Goal: Book appointment/travel/reservation

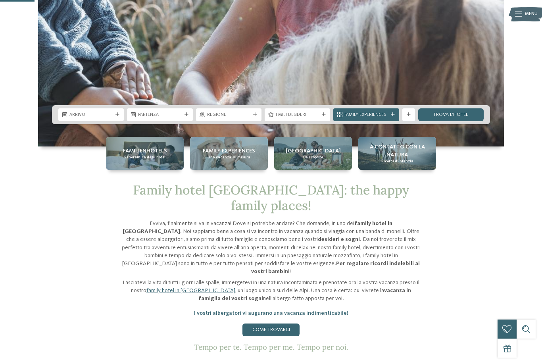
scroll to position [207, 0]
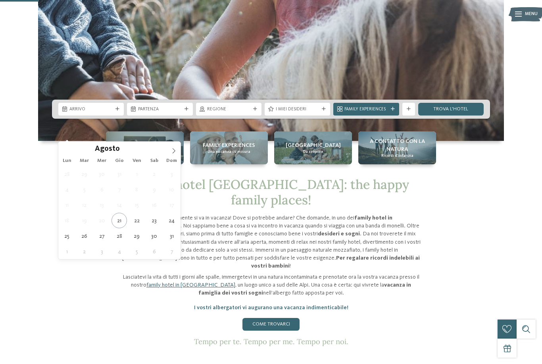
click at [171, 147] on span at bounding box center [173, 148] width 13 height 13
type div "[DATE]"
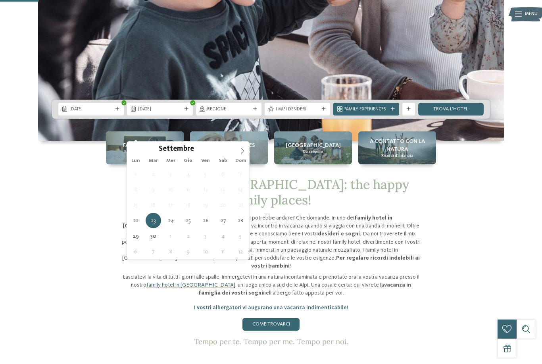
type div "29.09.2025"
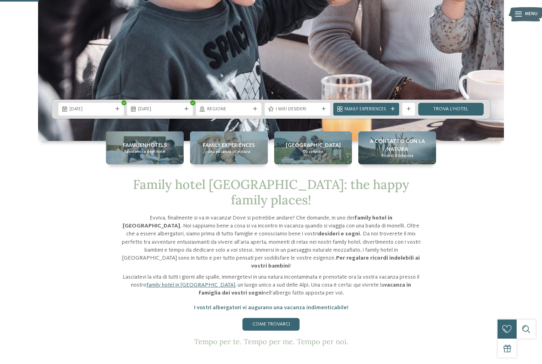
click at [318, 113] on span "I miei desideri" at bounding box center [297, 109] width 43 height 6
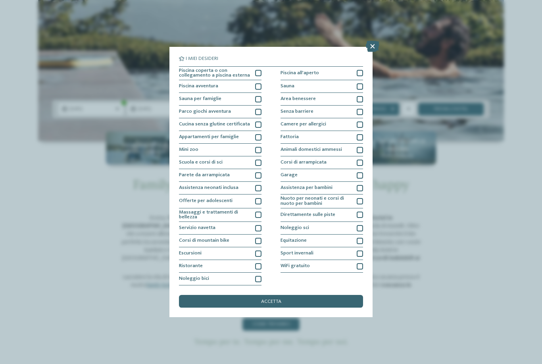
click at [360, 96] on div at bounding box center [360, 99] width 6 height 6
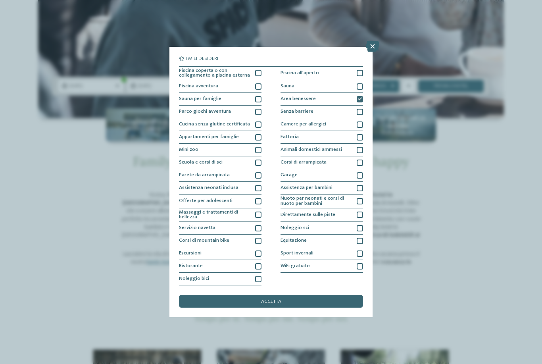
scroll to position [0, 0]
click at [327, 295] on div "accetta" at bounding box center [271, 301] width 184 height 13
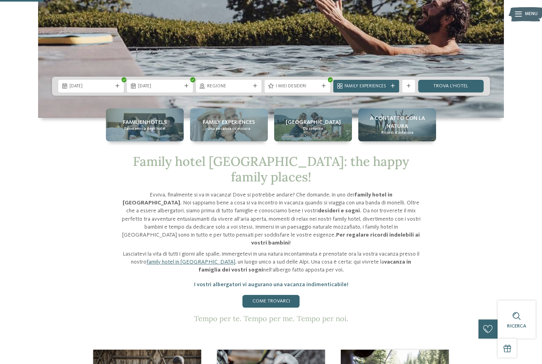
click at [372, 90] on span "Family Experiences" at bounding box center [365, 86] width 43 height 6
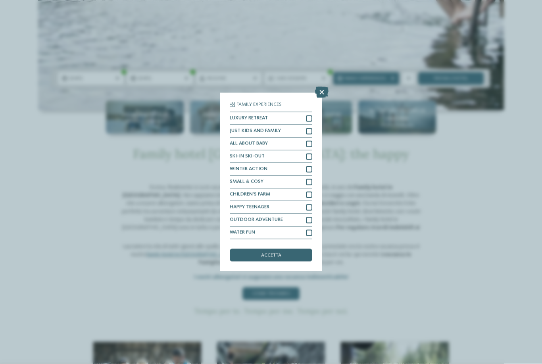
scroll to position [238, 0]
click at [323, 87] on icon at bounding box center [321, 92] width 13 height 11
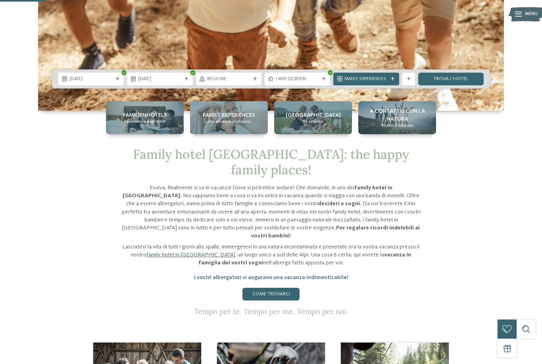
click at [455, 85] on link "trova l’hotel" at bounding box center [450, 79] width 65 height 13
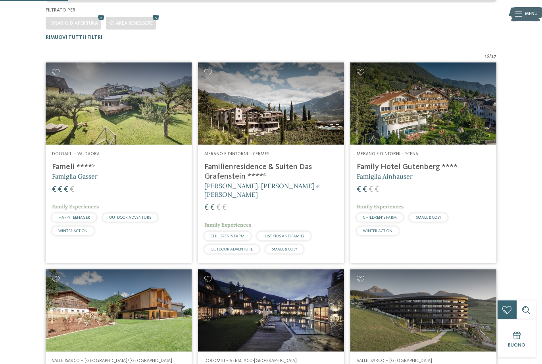
scroll to position [180, 0]
click at [273, 162] on h4 "Familienresidence & Suiten Das Grafenstein ****ˢ" at bounding box center [270, 171] width 133 height 19
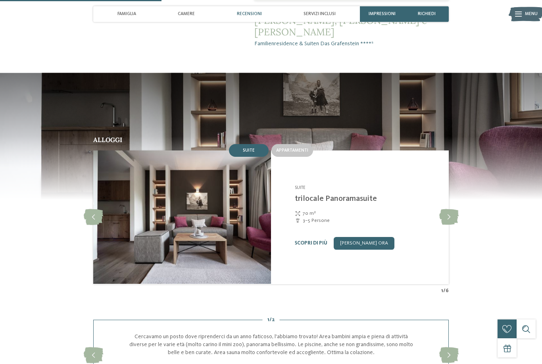
scroll to position [562, 0]
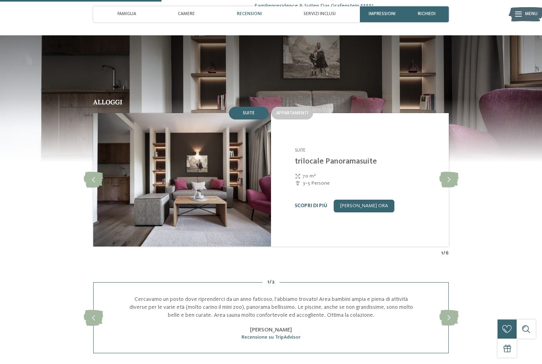
click at [451, 186] on icon at bounding box center [448, 180] width 19 height 16
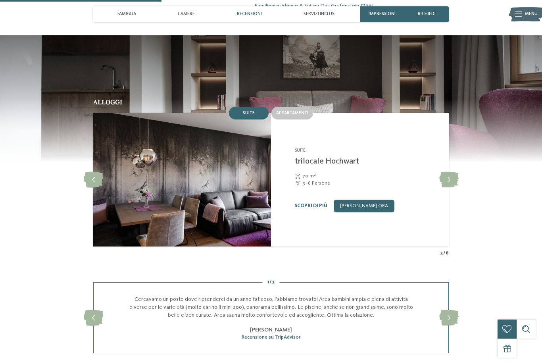
click at [448, 184] on icon at bounding box center [448, 180] width 19 height 16
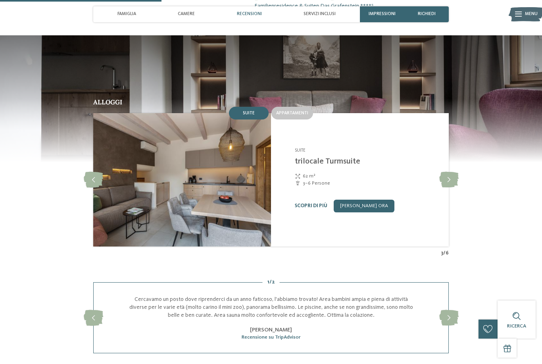
click at [447, 185] on icon at bounding box center [448, 180] width 19 height 16
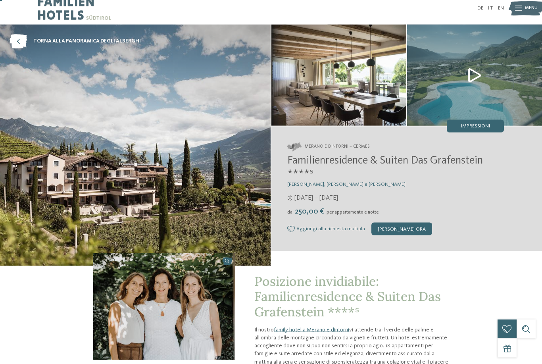
scroll to position [0, 0]
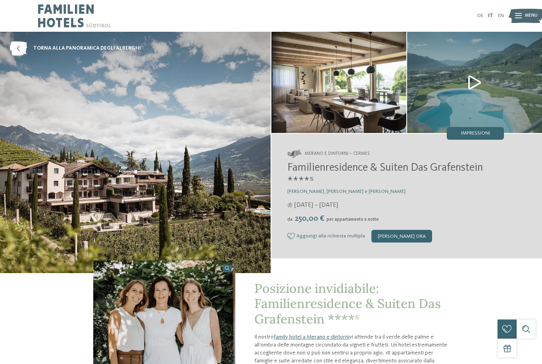
click at [478, 78] on img at bounding box center [474, 82] width 135 height 101
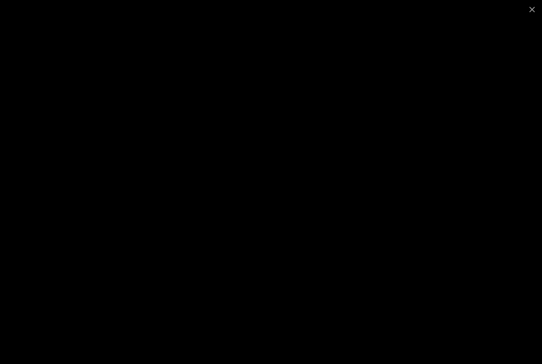
click at [528, 11] on span at bounding box center [532, 9] width 20 height 19
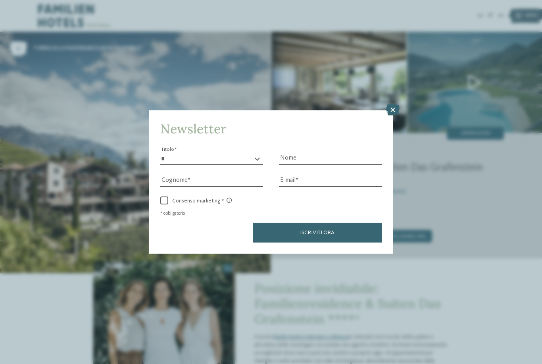
click at [393, 104] on icon at bounding box center [392, 109] width 13 height 11
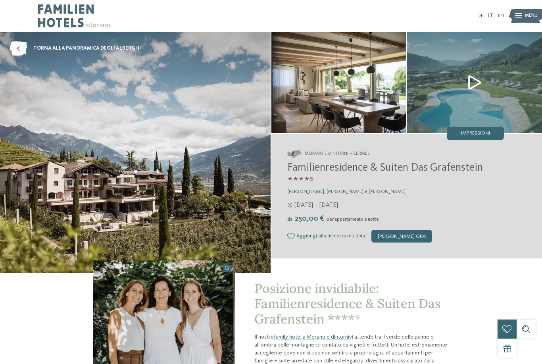
click at [22, 46] on icon at bounding box center [18, 48] width 17 height 14
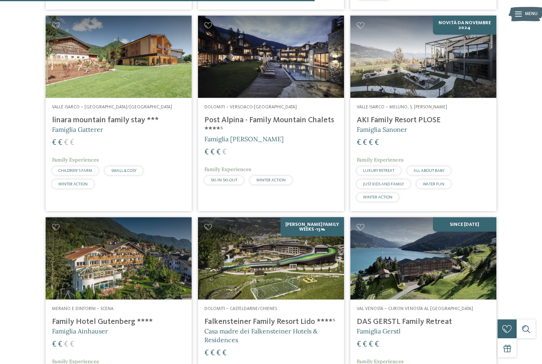
scroll to position [828, 0]
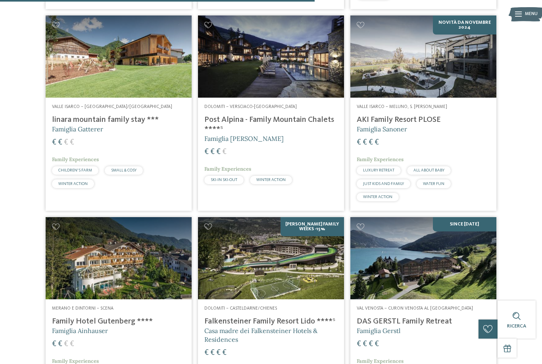
click at [332, 242] on img at bounding box center [271, 258] width 146 height 82
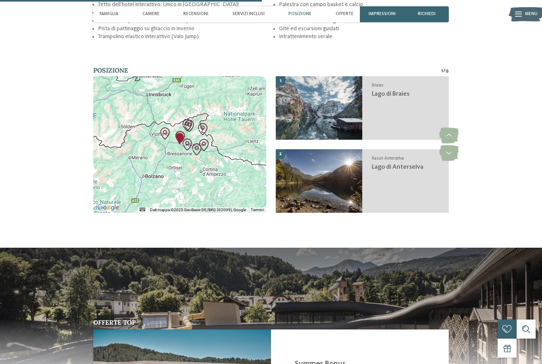
scroll to position [963, 0]
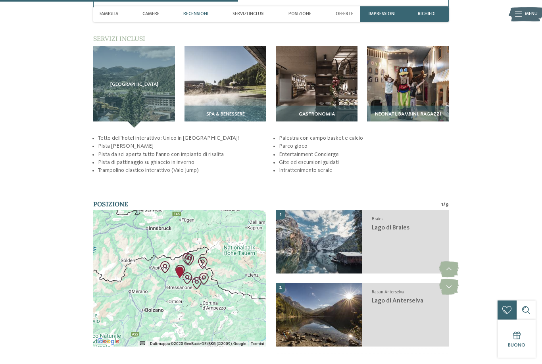
click at [221, 106] on img at bounding box center [225, 87] width 82 height 82
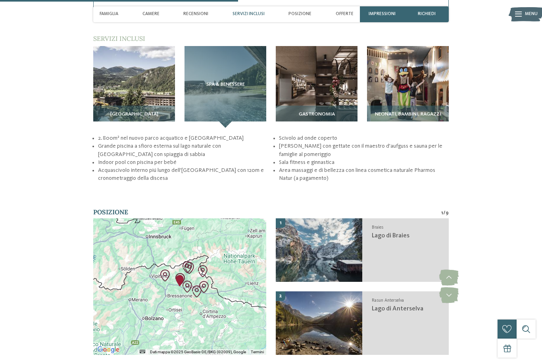
click at [229, 110] on div "SPA & Benessere" at bounding box center [225, 87] width 82 height 82
click at [217, 128] on div "SPA & Benessere" at bounding box center [225, 87] width 82 height 82
click at [210, 111] on div "SPA & Benessere" at bounding box center [225, 87] width 82 height 82
click at [201, 87] on h3 "SPA & Benessere" at bounding box center [225, 85] width 56 height 6
click at [135, 128] on img at bounding box center [134, 87] width 82 height 82
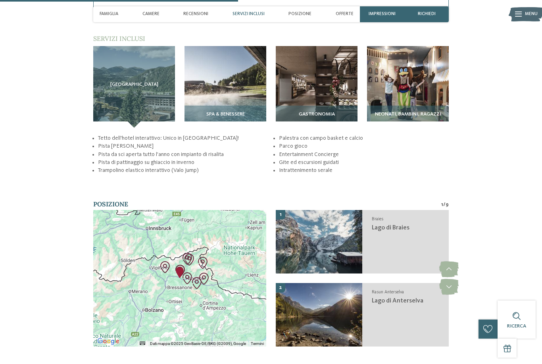
click at [420, 109] on img at bounding box center [408, 87] width 82 height 82
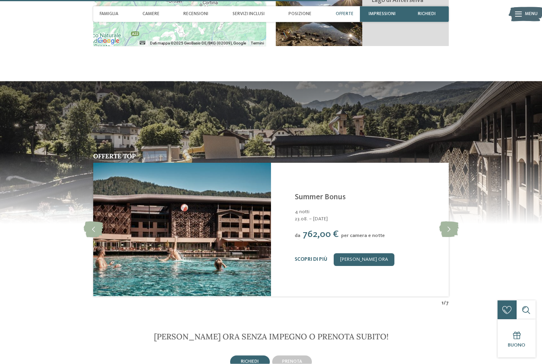
scroll to position [1308, 0]
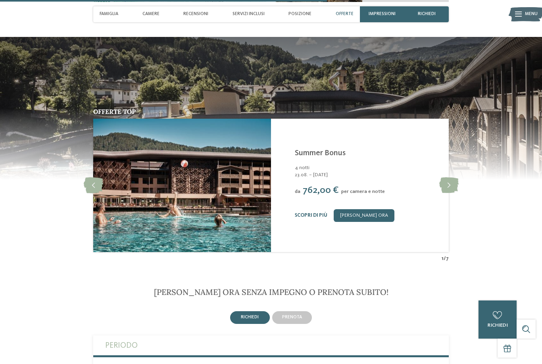
click at [449, 193] on icon at bounding box center [448, 185] width 19 height 16
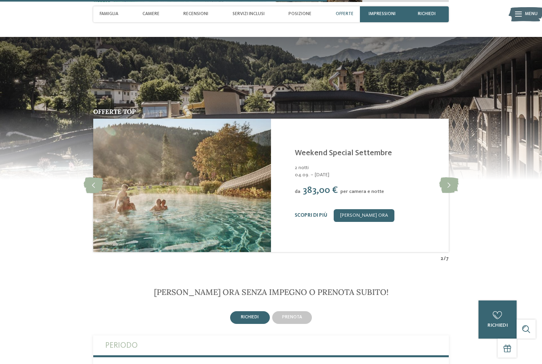
click at [447, 193] on icon at bounding box center [448, 185] width 19 height 16
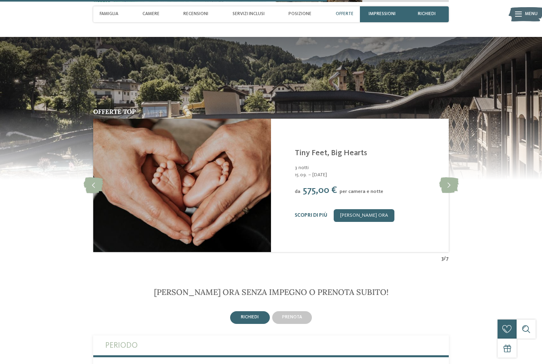
click at [447, 193] on icon at bounding box center [448, 185] width 19 height 16
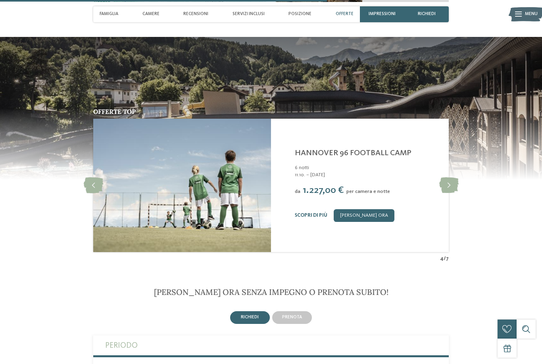
click at [446, 193] on icon at bounding box center [448, 185] width 19 height 16
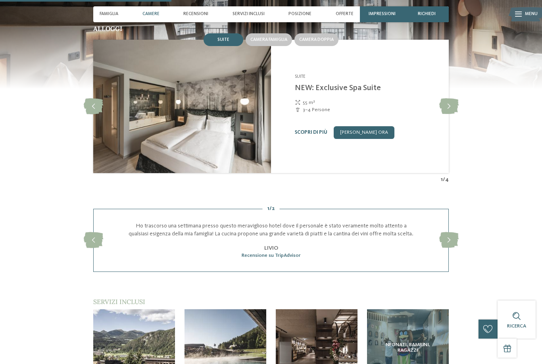
scroll to position [690, 0]
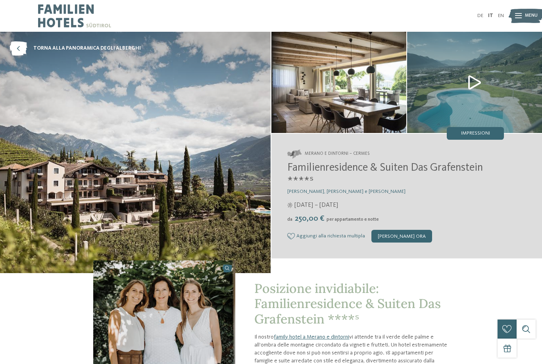
click at [13, 54] on icon at bounding box center [18, 48] width 17 height 14
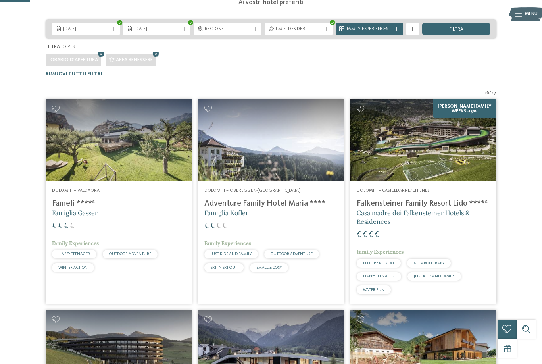
scroll to position [19, 0]
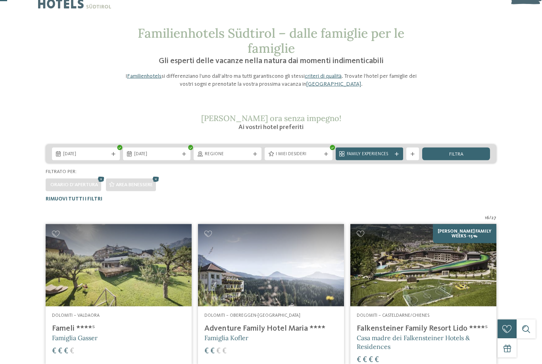
click at [389, 157] on div "Family Experiences" at bounding box center [370, 154] width 68 height 13
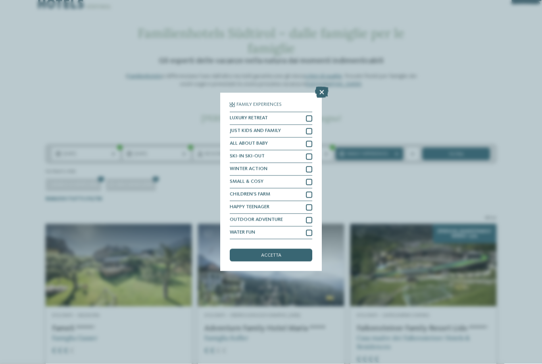
scroll to position [19, 0]
click at [325, 87] on icon at bounding box center [321, 92] width 13 height 11
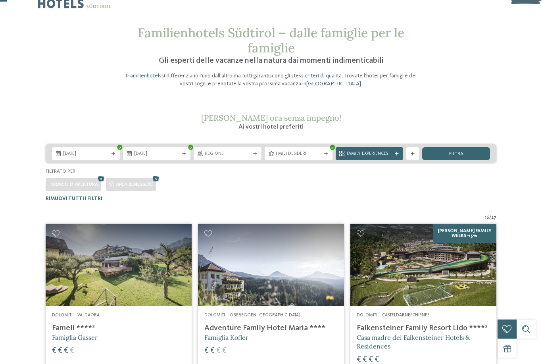
click at [312, 155] on span "I miei desideri" at bounding box center [299, 154] width 46 height 6
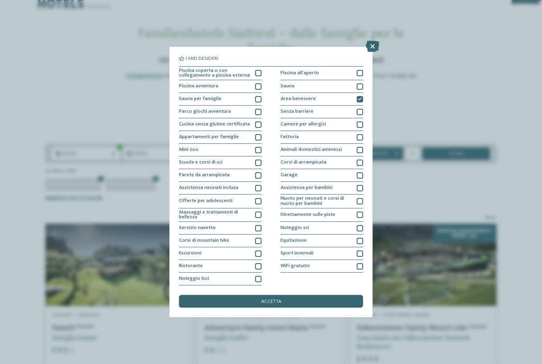
click at [257, 109] on div at bounding box center [258, 112] width 6 height 6
click at [326, 295] on div "accetta" at bounding box center [271, 301] width 184 height 13
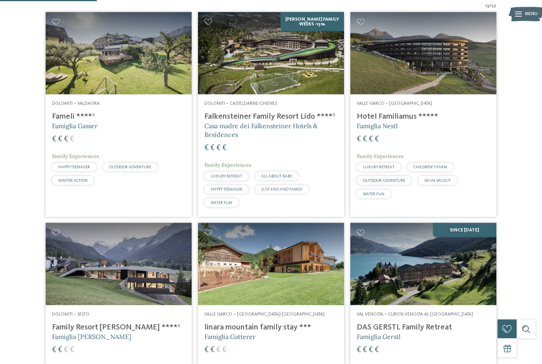
scroll to position [162, 0]
